Goal: Task Accomplishment & Management: Manage account settings

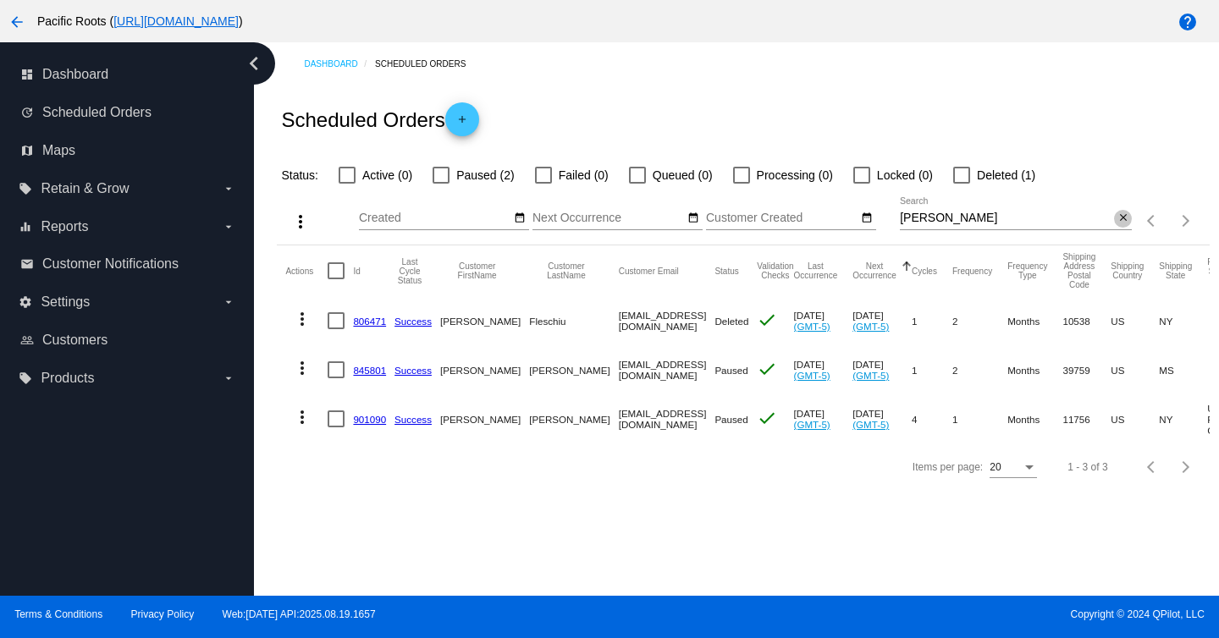
click at [1126, 219] on mat-icon "close" at bounding box center [1123, 219] width 12 height 14
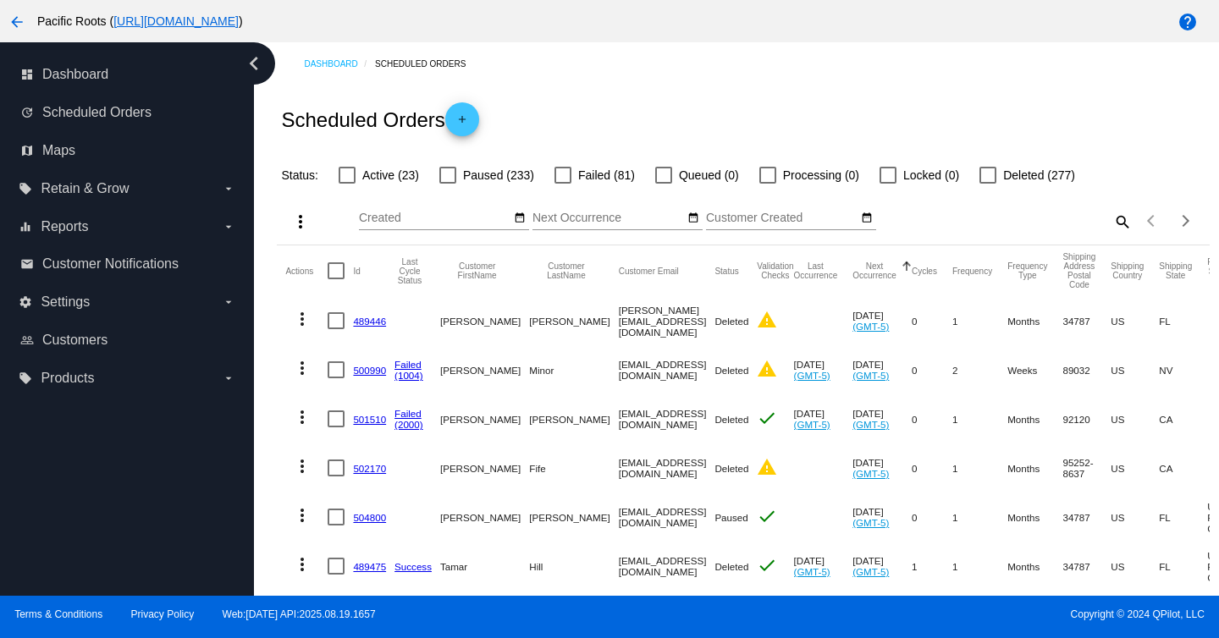
click at [1119, 224] on mat-icon "search" at bounding box center [1121, 221] width 20 height 26
click at [981, 218] on input "Search" at bounding box center [1016, 219] width 232 height 14
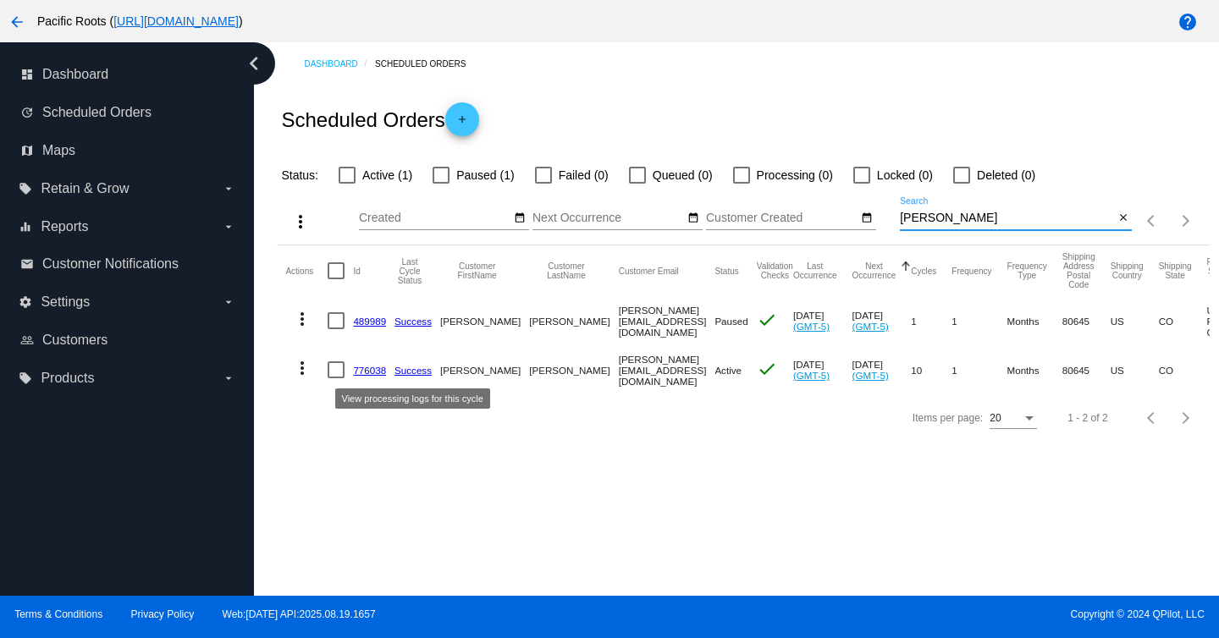
type input "[PERSON_NAME]"
click at [409, 369] on link "Success" at bounding box center [412, 370] width 37 height 11
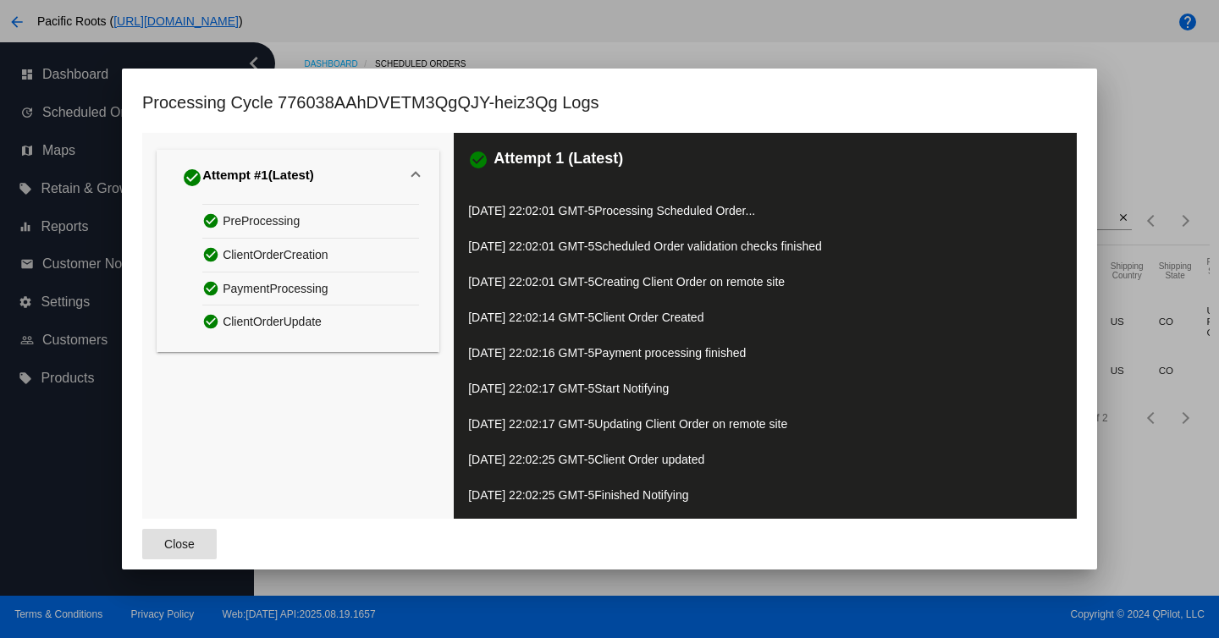
click at [172, 543] on span "Close" at bounding box center [179, 544] width 30 height 14
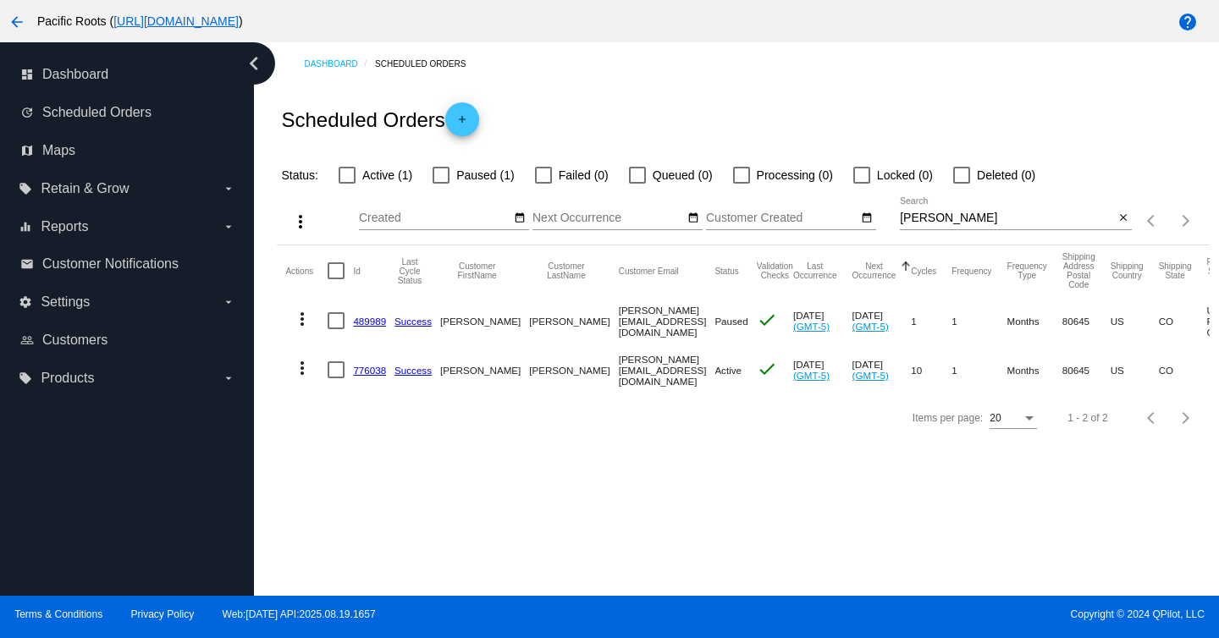
click at [367, 372] on link "776038" at bounding box center [369, 370] width 33 height 11
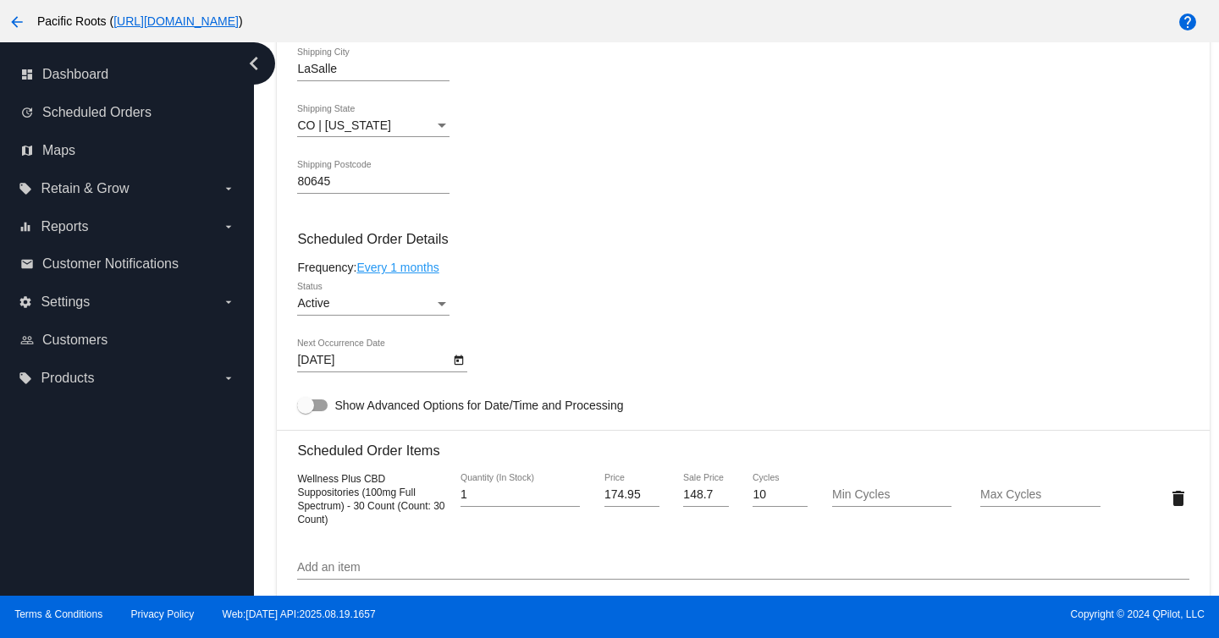
scroll to position [806, 0]
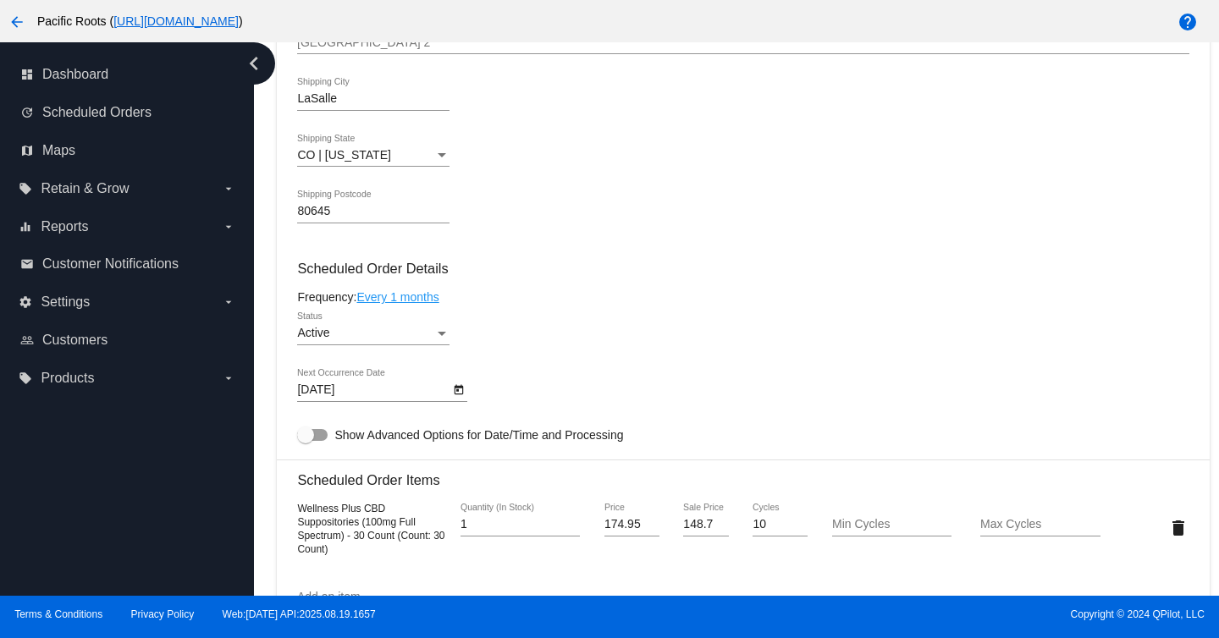
click at [424, 339] on div "Active" at bounding box center [365, 334] width 137 height 14
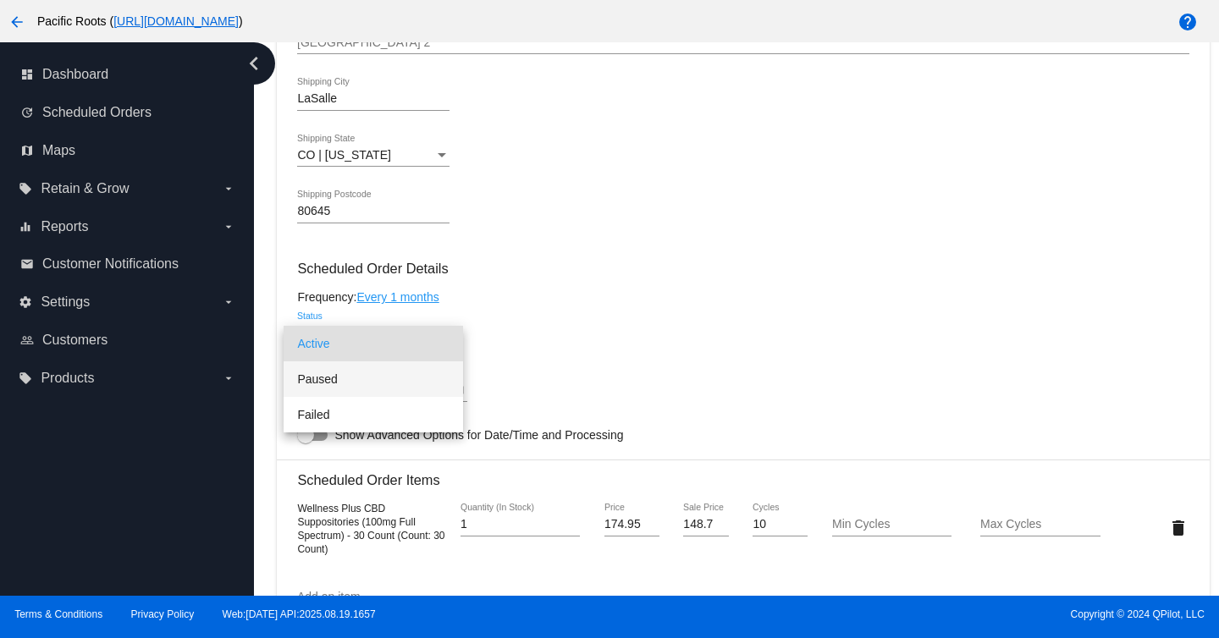
click at [362, 381] on span "Paused" at bounding box center [373, 379] width 152 height 36
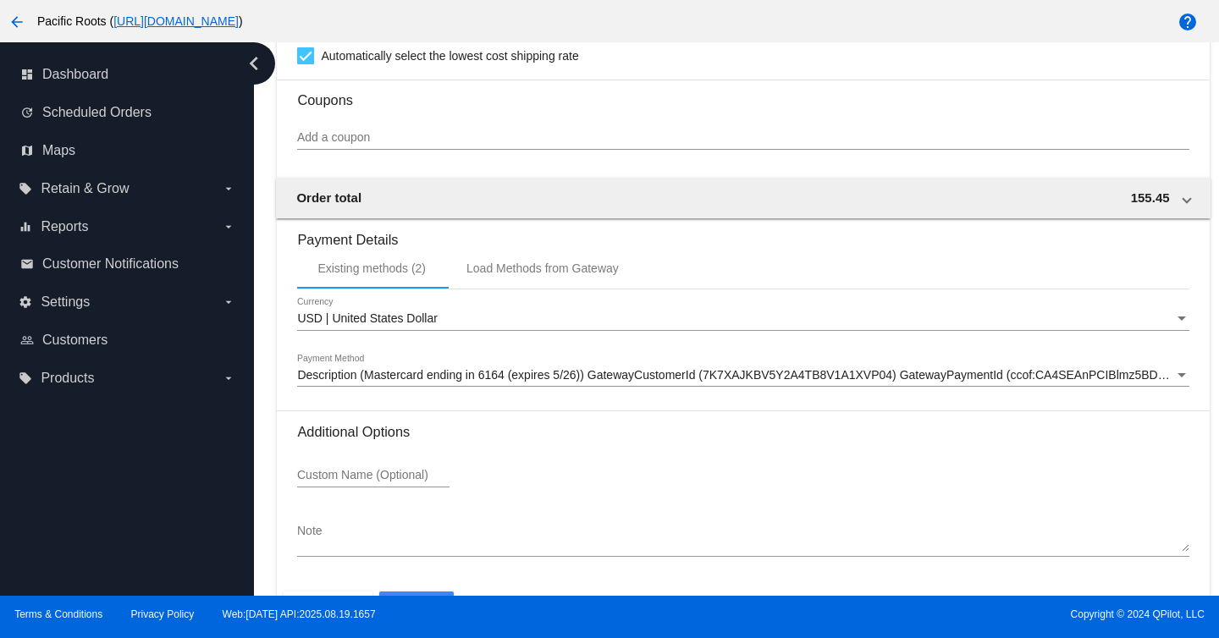
scroll to position [1566, 0]
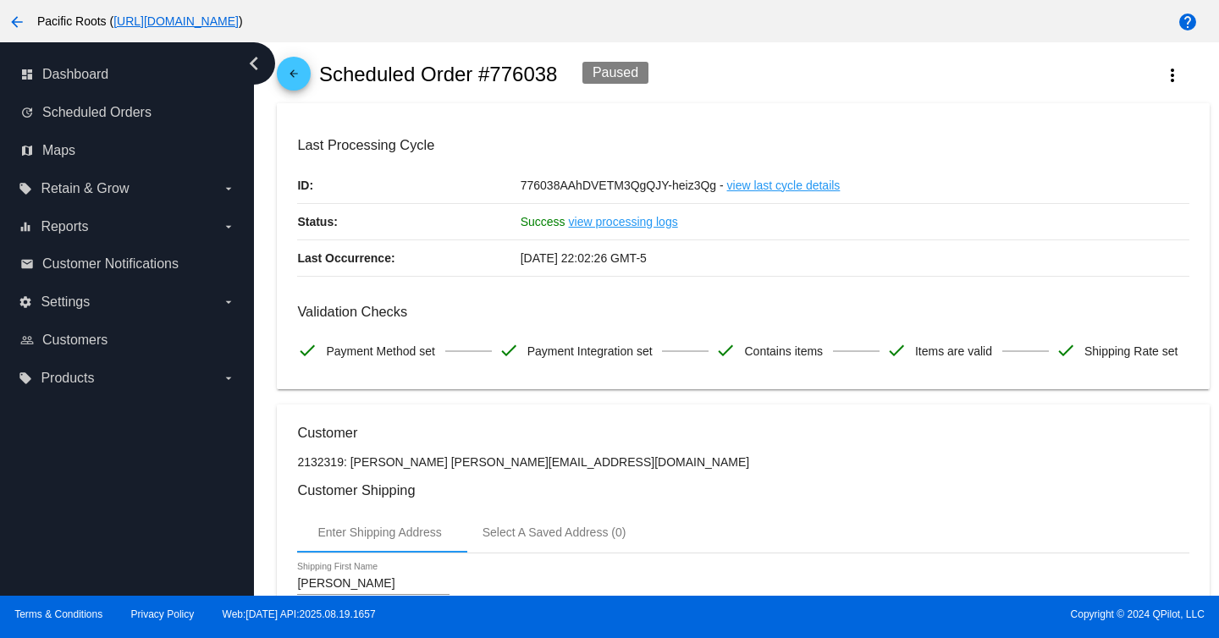
scroll to position [0, 0]
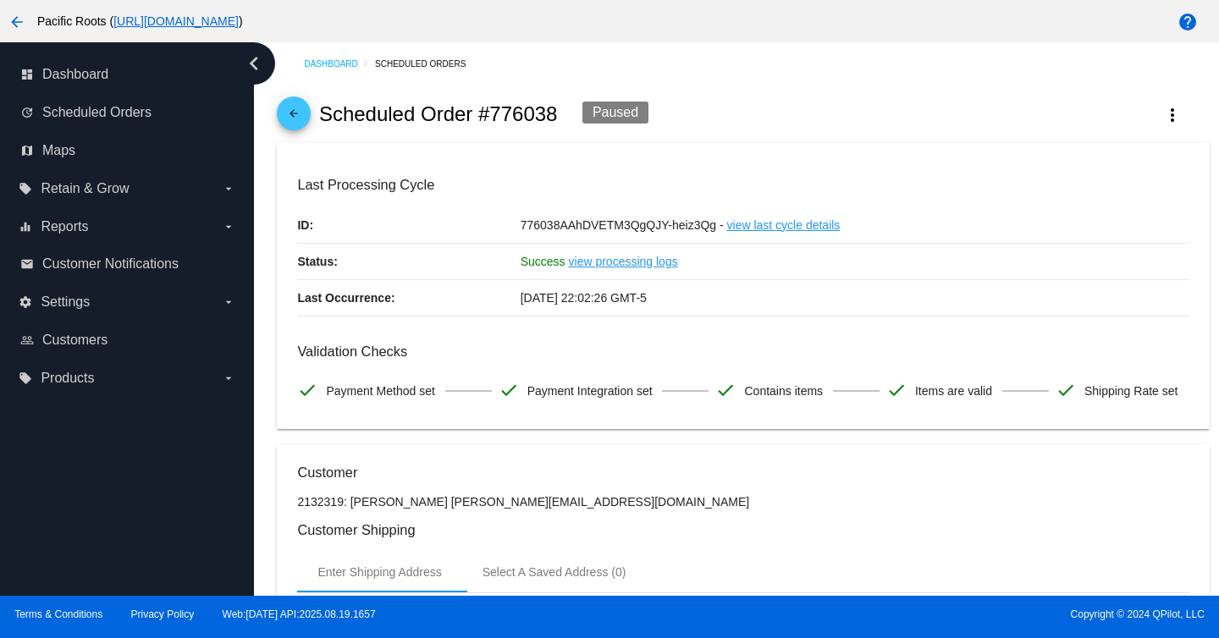
click at [294, 116] on mat-icon "arrow_back" at bounding box center [294, 117] width 20 height 20
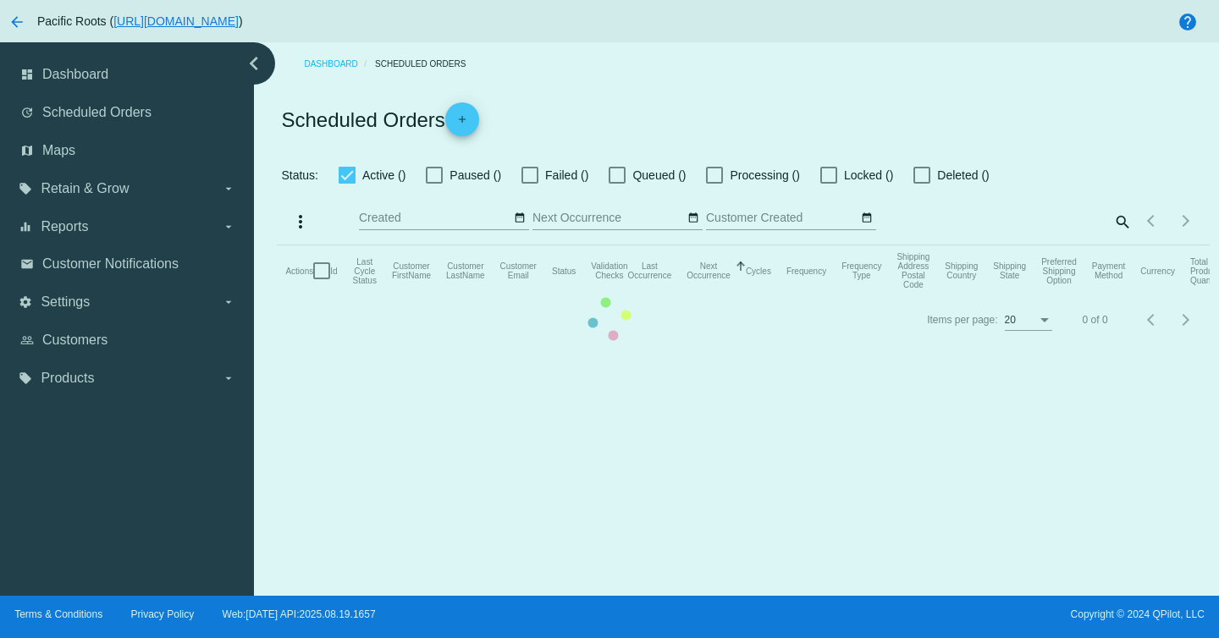
checkbox input "false"
